Goal: Navigation & Orientation: Find specific page/section

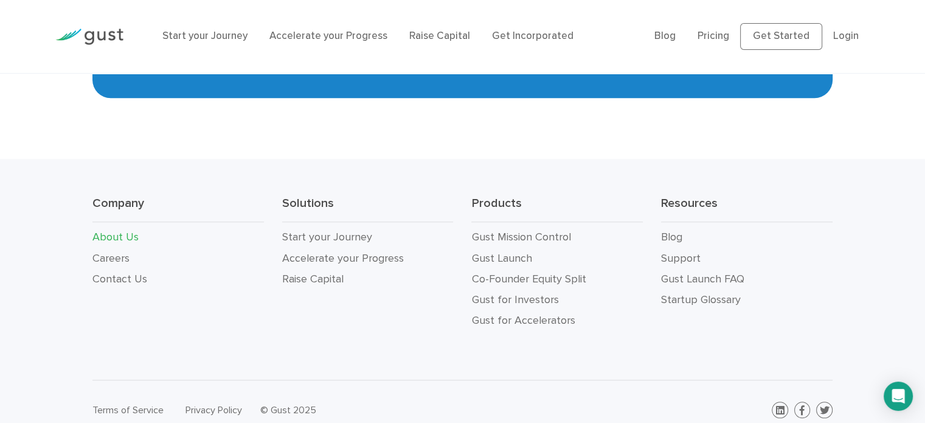
scroll to position [1301, 0]
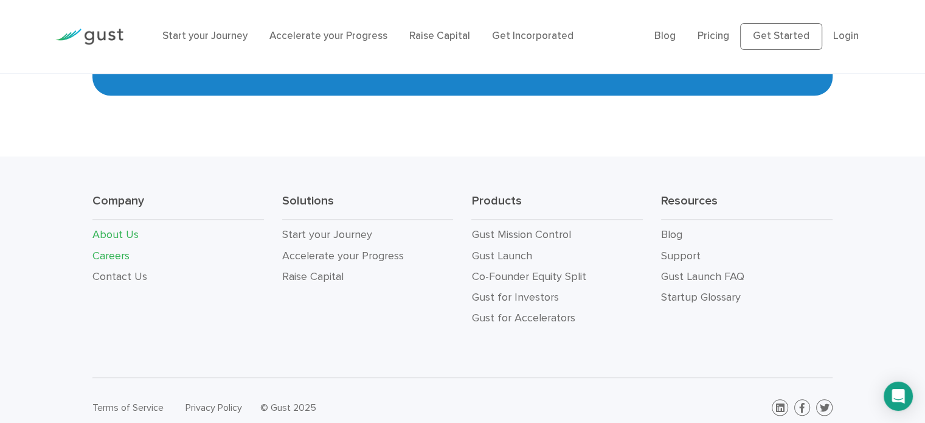
click at [107, 249] on link "Careers" at bounding box center [110, 255] width 37 height 13
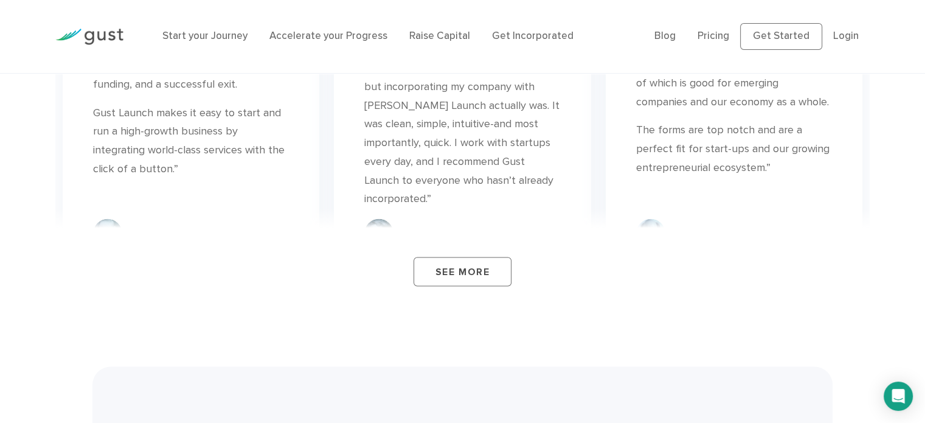
scroll to position [2063, 0]
click at [460, 257] on link "See More" at bounding box center [463, 268] width 98 height 29
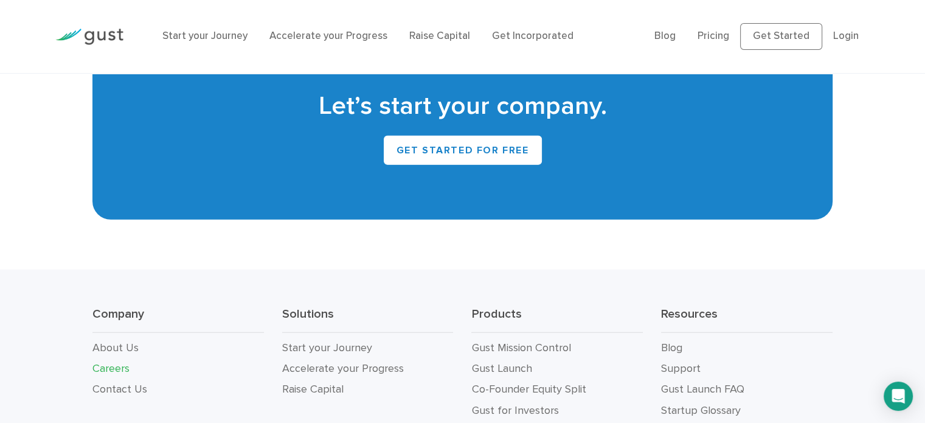
scroll to position [2915, 0]
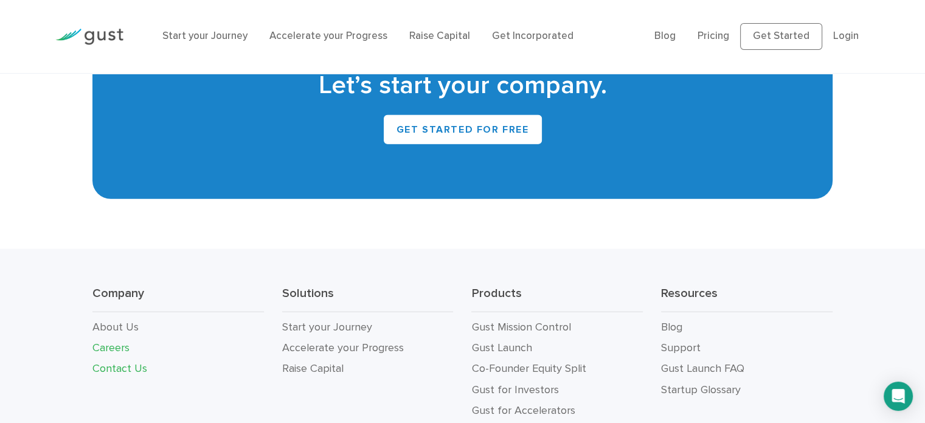
click at [112, 362] on link "Contact Us" at bounding box center [119, 368] width 55 height 13
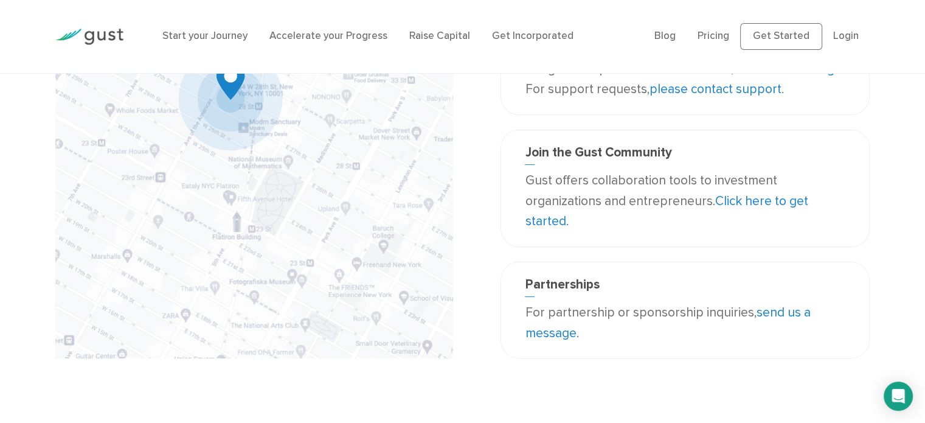
scroll to position [522, 0]
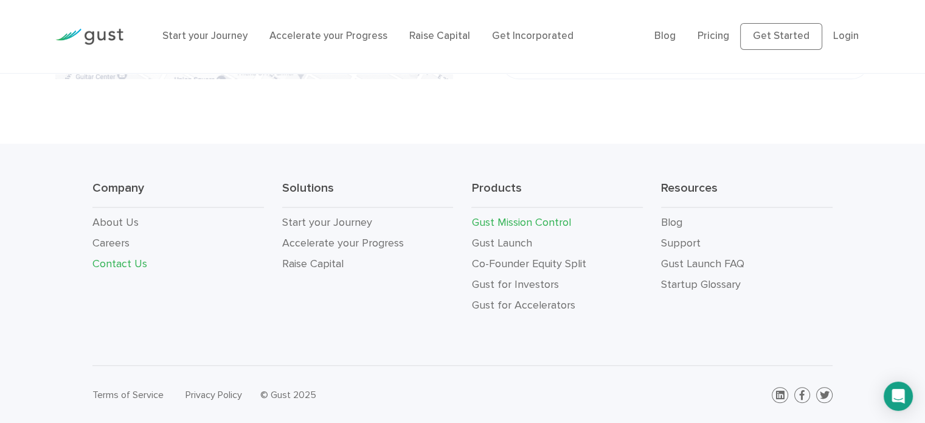
click at [510, 221] on link "Gust Mission Control" at bounding box center [520, 222] width 99 height 13
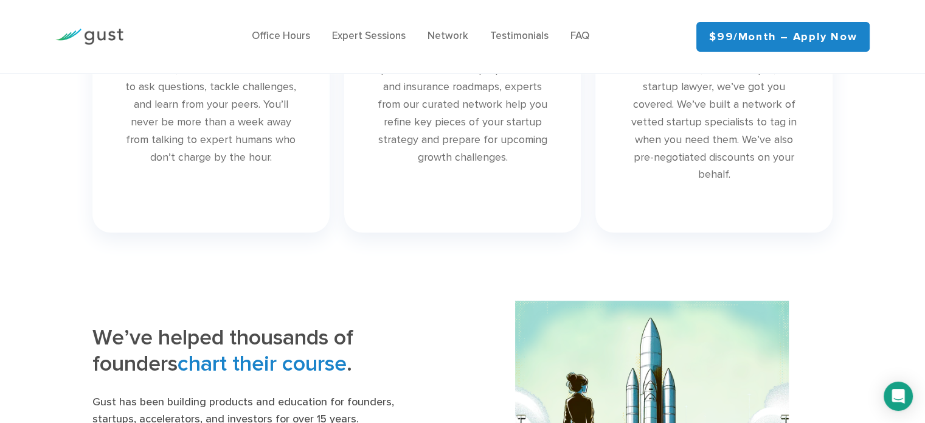
scroll to position [1034, 0]
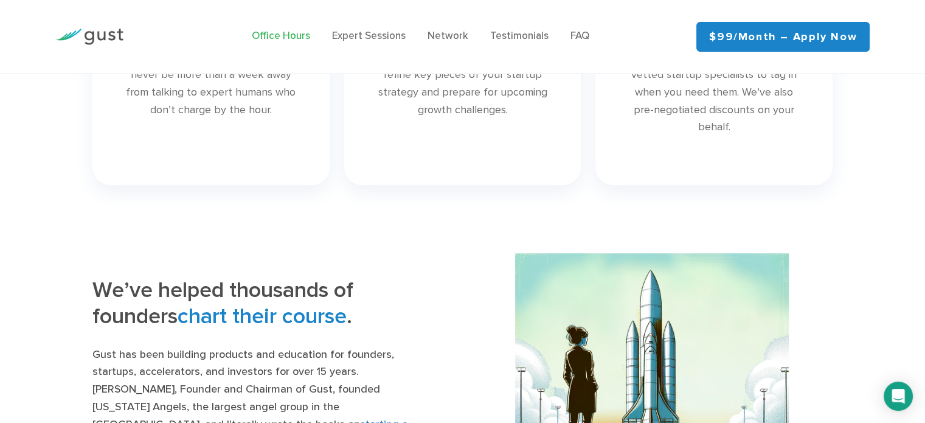
click at [267, 38] on link "Office Hours" at bounding box center [281, 36] width 58 height 12
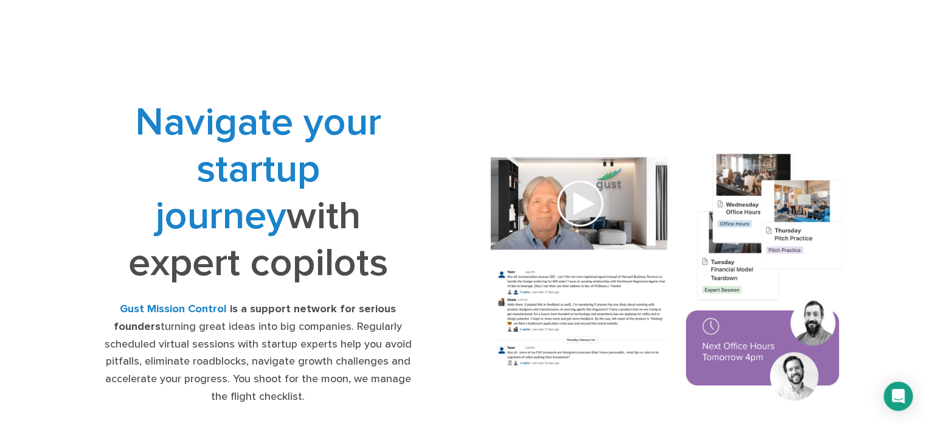
scroll to position [0, 0]
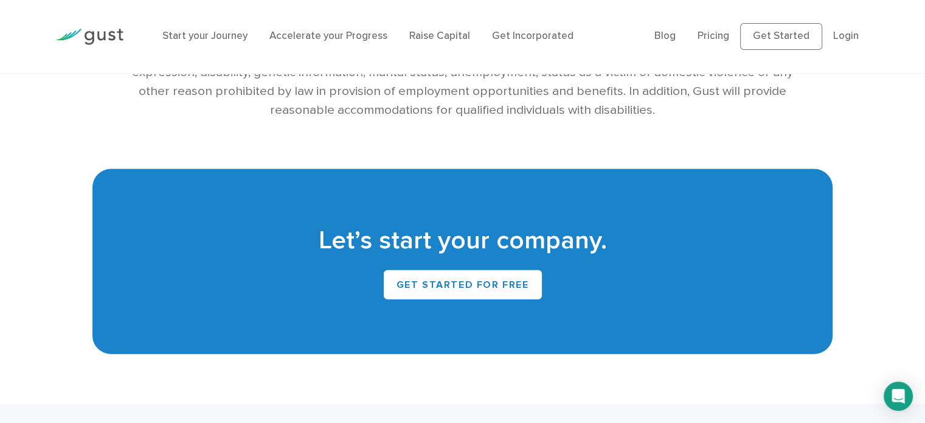
scroll to position [2654, 0]
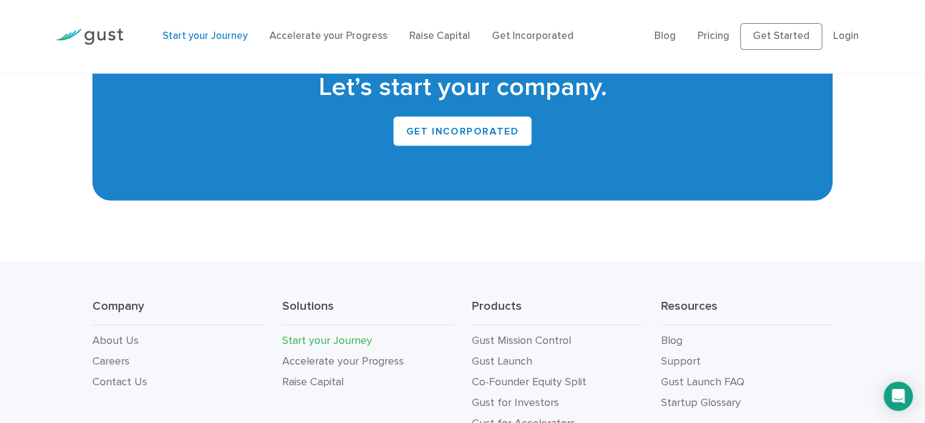
scroll to position [2275, 0]
